Goal: Transaction & Acquisition: Subscribe to service/newsletter

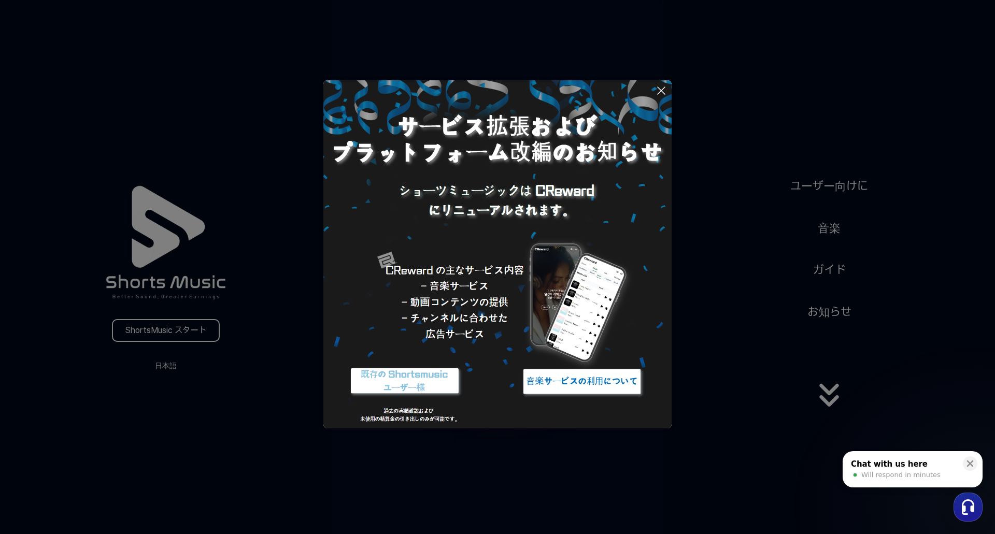
click at [718, 373] on button at bounding box center [497, 267] width 995 height 534
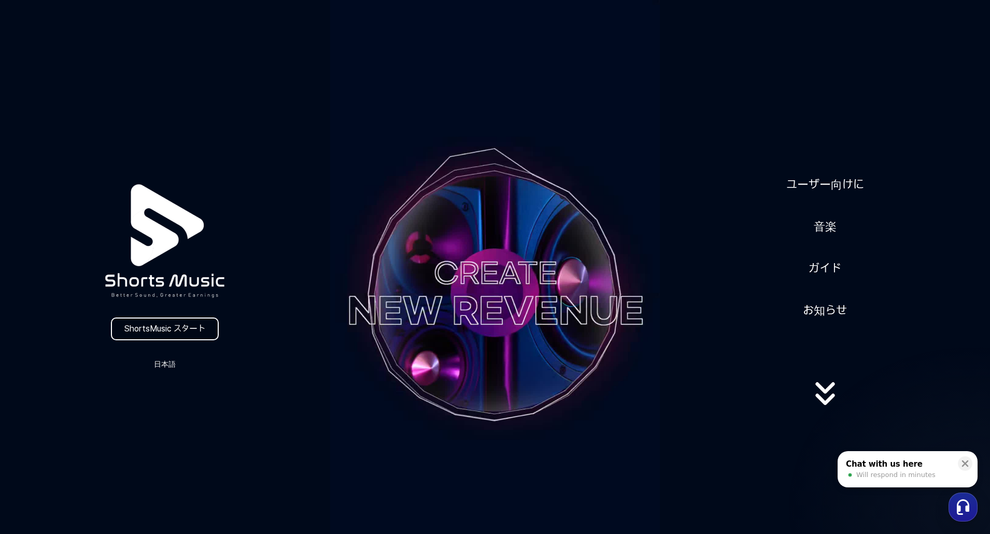
click at [163, 331] on link "ShortsMusic スタート" at bounding box center [165, 329] width 108 height 23
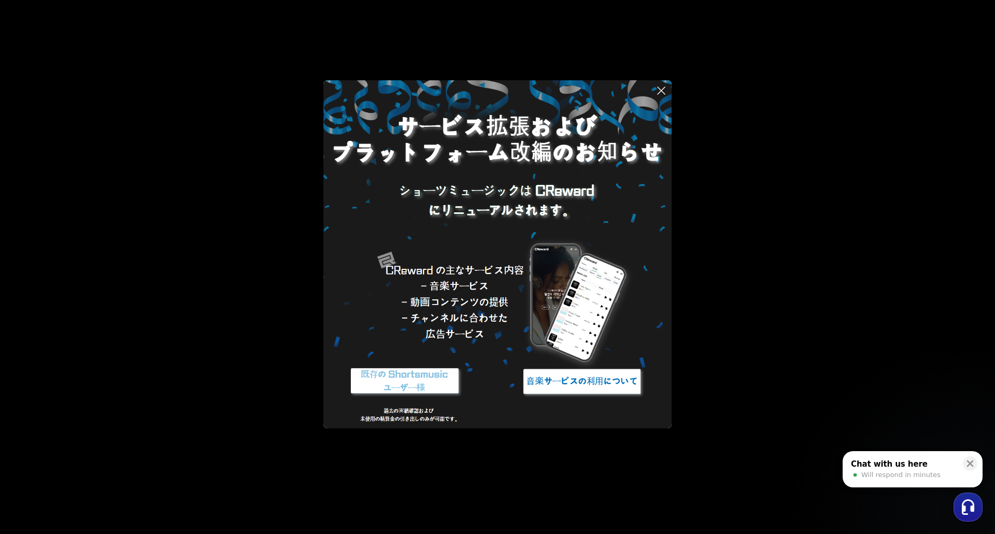
drag, startPoint x: 504, startPoint y: 181, endPoint x: 625, endPoint y: 168, distance: 121.9
click at [505, 181] on img at bounding box center [497, 254] width 348 height 348
drag, startPoint x: 747, startPoint y: 170, endPoint x: 603, endPoint y: 127, distance: 150.8
click at [747, 171] on button at bounding box center [497, 267] width 995 height 534
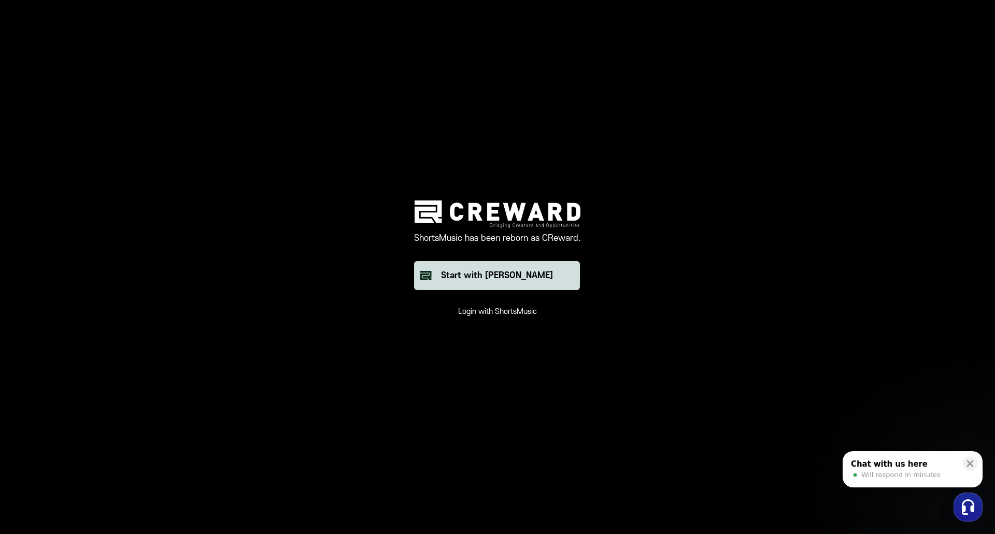
click at [561, 275] on button "Start with [PERSON_NAME]" at bounding box center [497, 275] width 166 height 29
